Goal: Navigation & Orientation: Find specific page/section

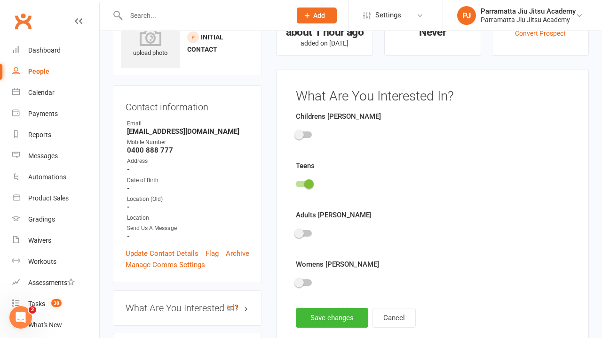
scroll to position [65, 0]
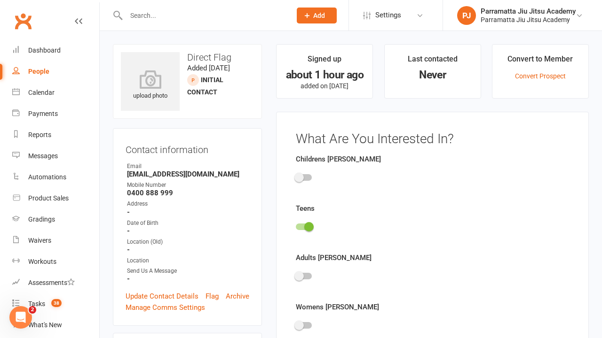
scroll to position [65, 0]
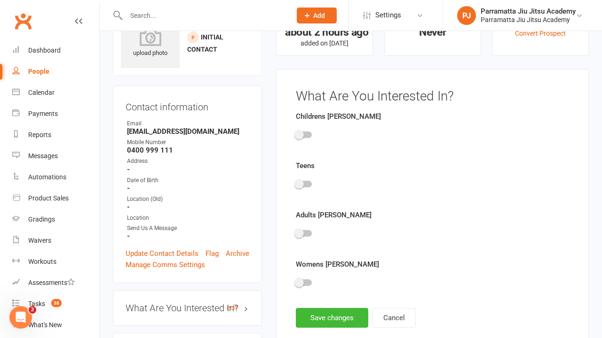
scroll to position [65, 0]
